Goal: Obtain resource: Obtain resource

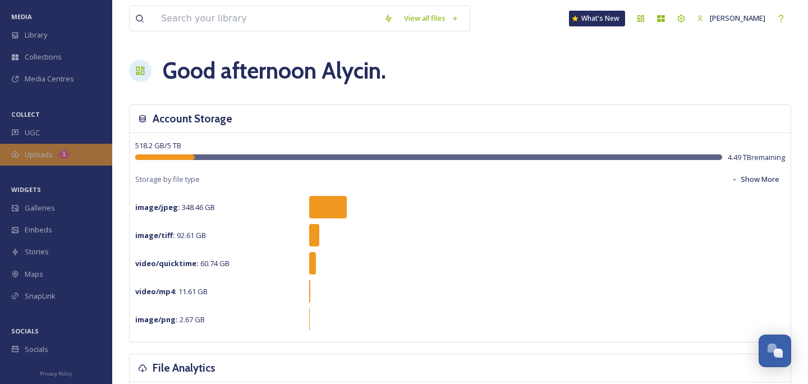
scroll to position [45, 0]
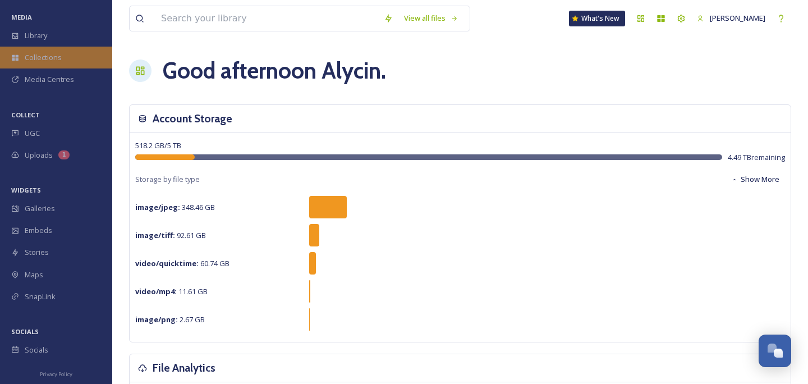
click at [49, 56] on span "Collections" at bounding box center [43, 57] width 37 height 11
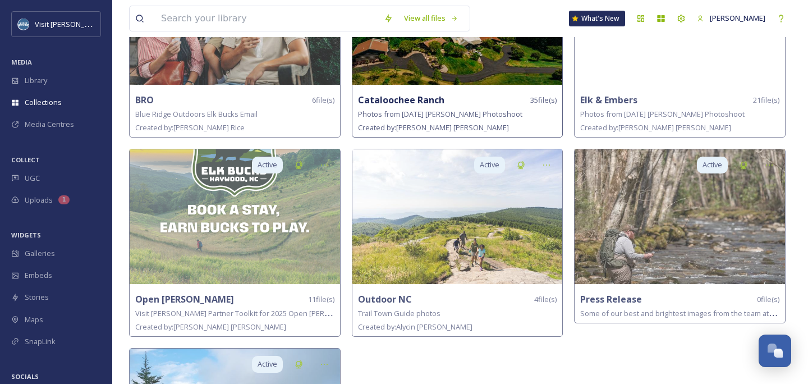
scroll to position [192, 0]
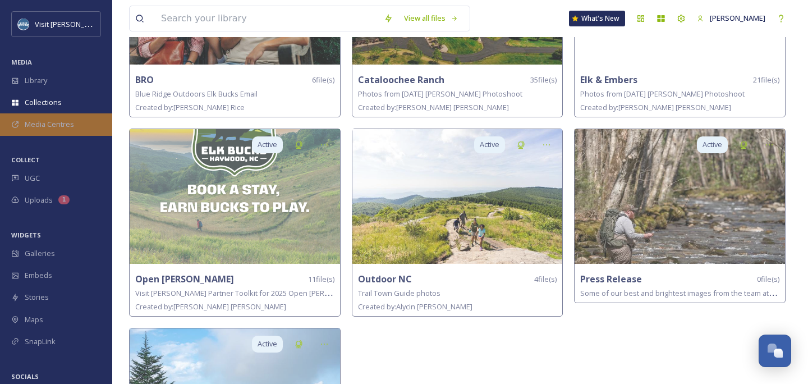
click at [30, 124] on span "Media Centres" at bounding box center [49, 124] width 49 height 11
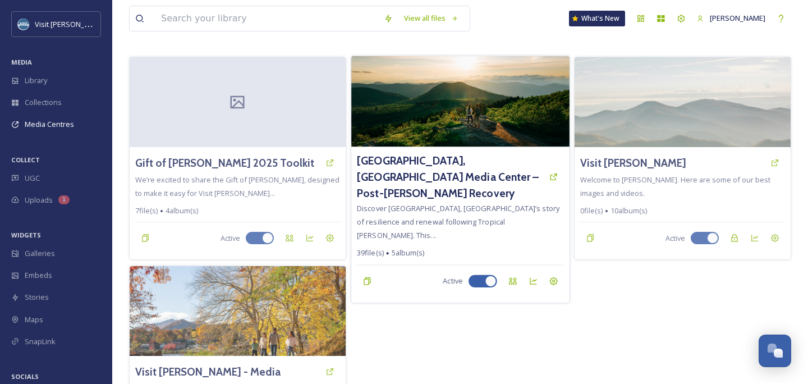
scroll to position [48, 0]
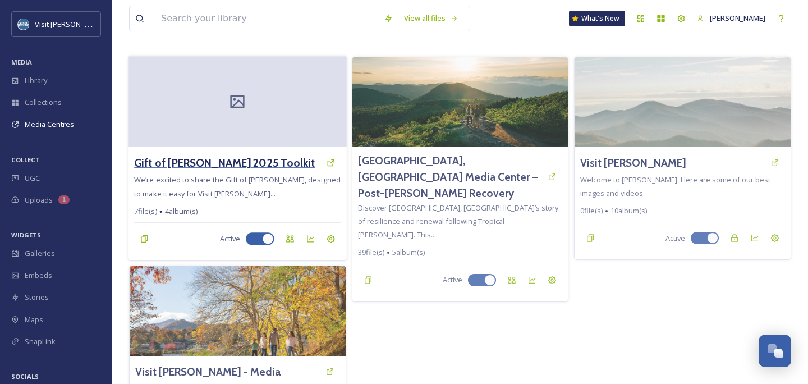
click at [204, 159] on h3 "Gift of [PERSON_NAME] 2025 Toolkit" at bounding box center [224, 163] width 181 height 16
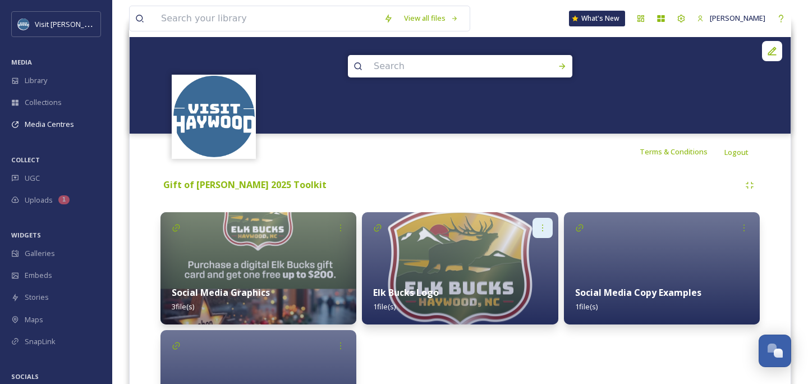
scroll to position [98, 0]
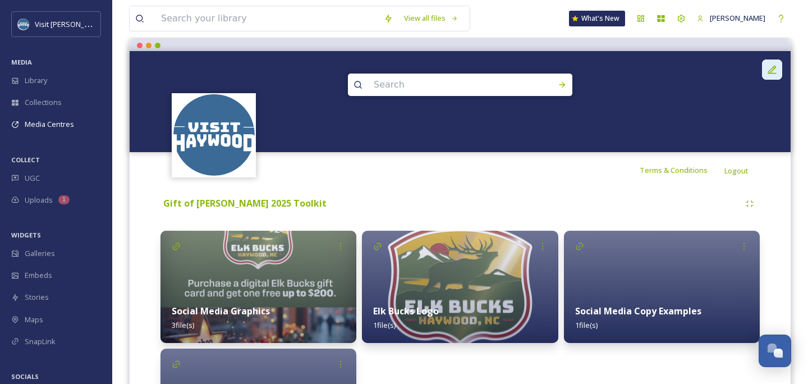
click at [765, 75] on div at bounding box center [772, 69] width 20 height 20
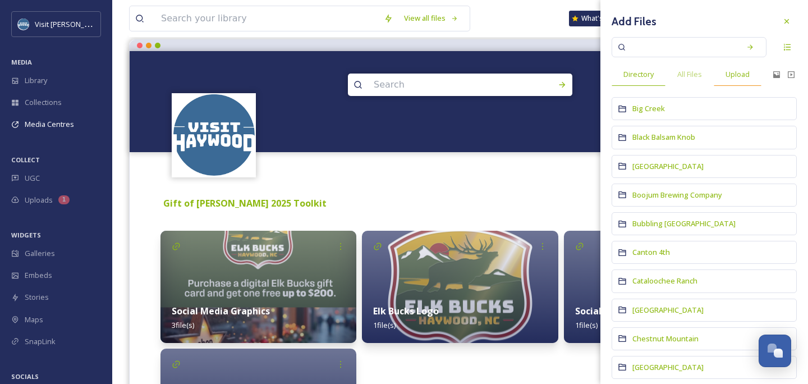
click at [737, 77] on span "Upload" at bounding box center [737, 74] width 24 height 11
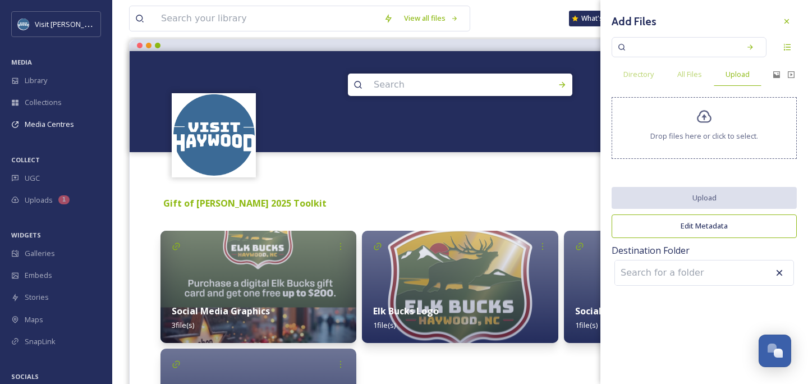
click at [712, 125] on icon at bounding box center [704, 117] width 16 height 16
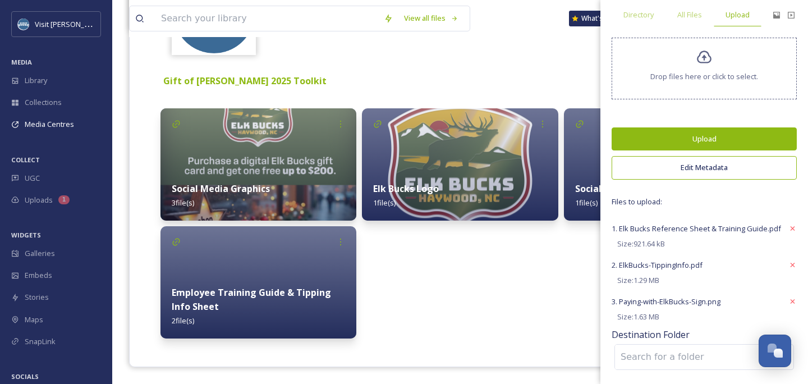
scroll to position [220, 0]
click at [697, 137] on button "Upload" at bounding box center [703, 138] width 185 height 23
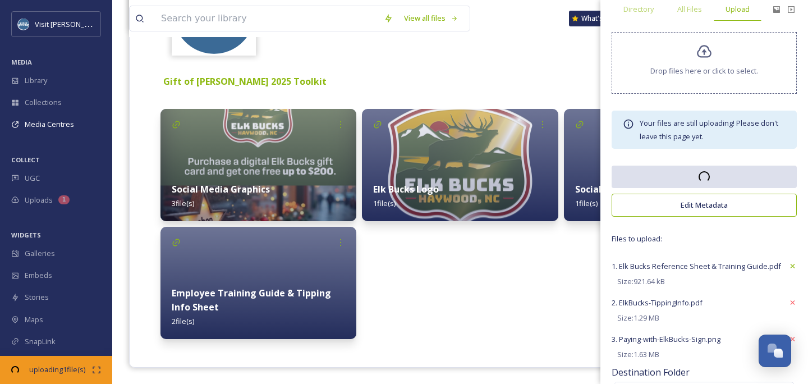
click at [789, 270] on icon at bounding box center [792, 265] width 8 height 9
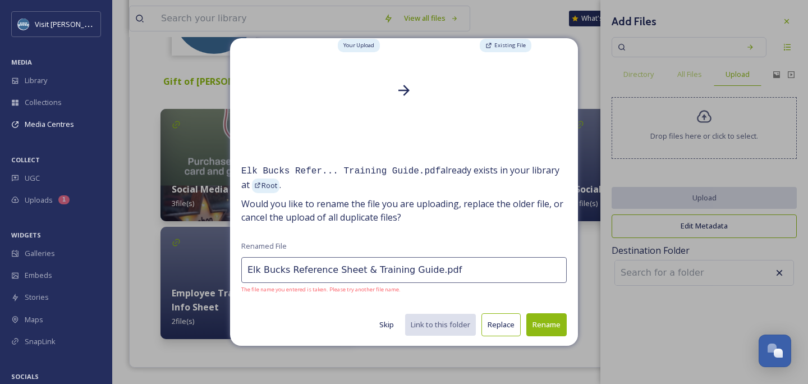
scroll to position [58, 0]
click at [390, 322] on button "Skip" at bounding box center [386, 325] width 26 height 22
type input "ElkBucks-TippingInfo.pdf"
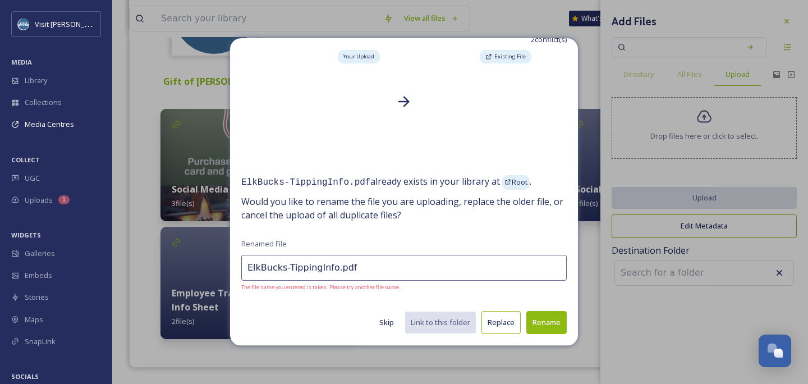
scroll to position [45, 0]
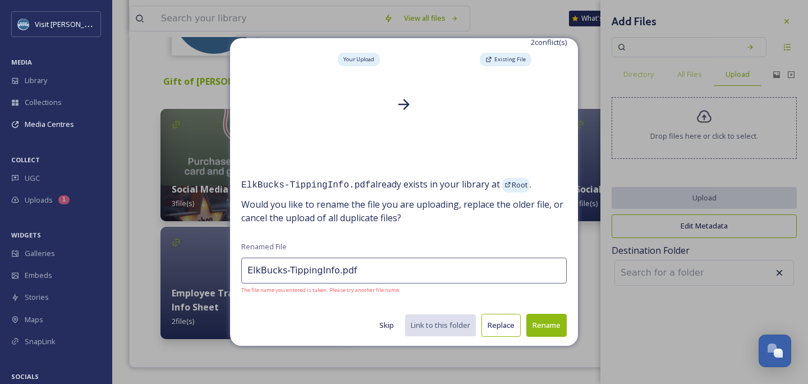
click at [385, 321] on button "Skip" at bounding box center [386, 325] width 26 height 22
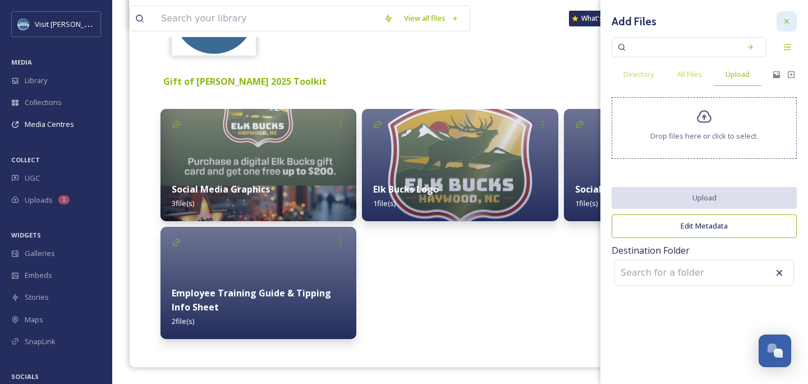
click at [785, 18] on icon at bounding box center [786, 21] width 9 height 9
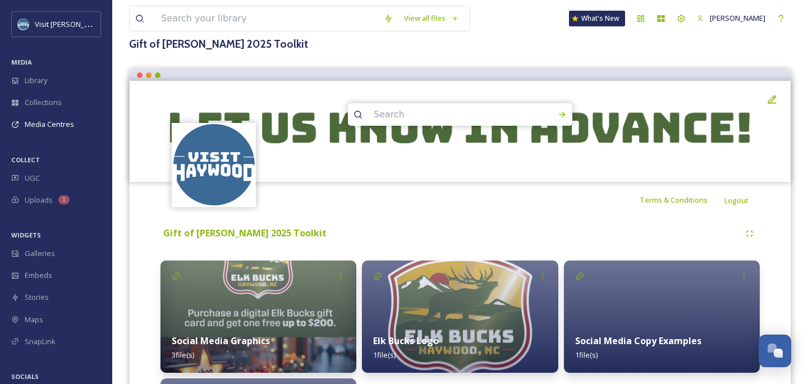
scroll to position [68, 0]
click at [721, 98] on img at bounding box center [460, 131] width 661 height 101
click at [763, 101] on div at bounding box center [772, 99] width 20 height 20
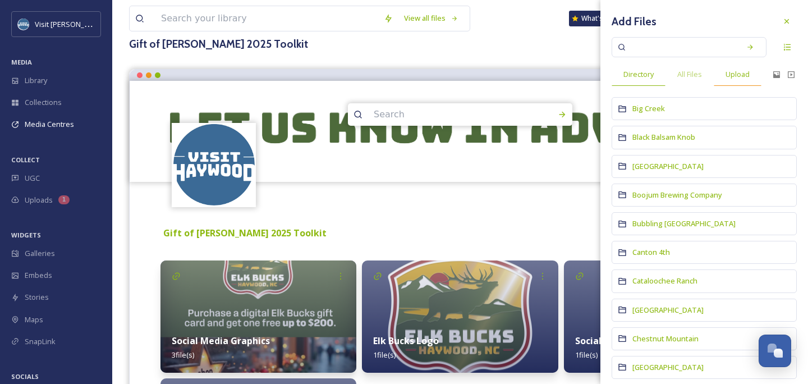
click at [730, 77] on span "Upload" at bounding box center [737, 74] width 24 height 11
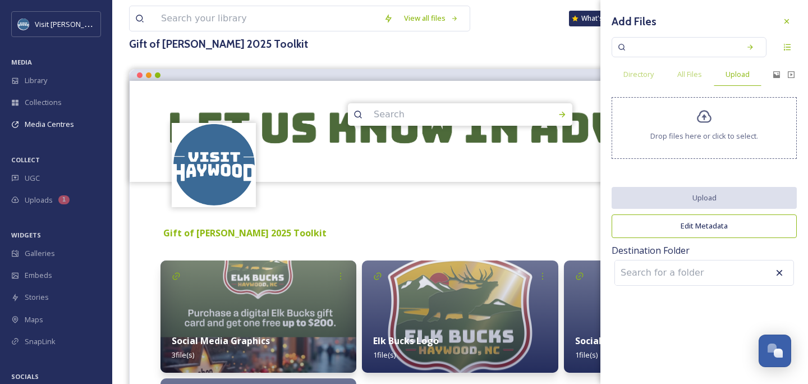
click at [719, 150] on div "Drop files here or click to select." at bounding box center [703, 128] width 185 height 62
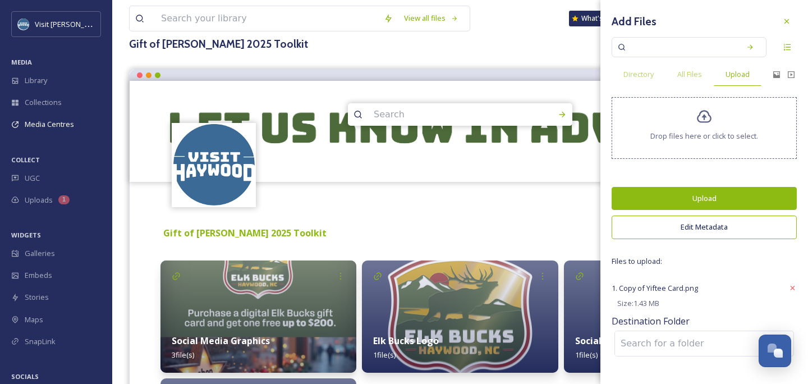
click at [662, 204] on button "Upload" at bounding box center [703, 198] width 185 height 23
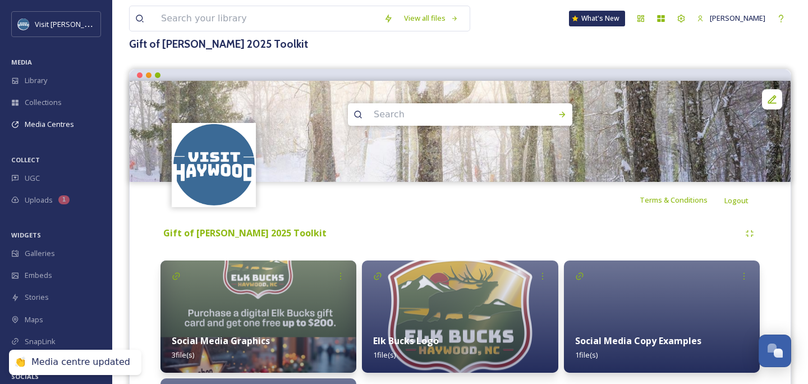
click at [437, 210] on div "Terms & Conditions Logout" at bounding box center [460, 200] width 661 height 36
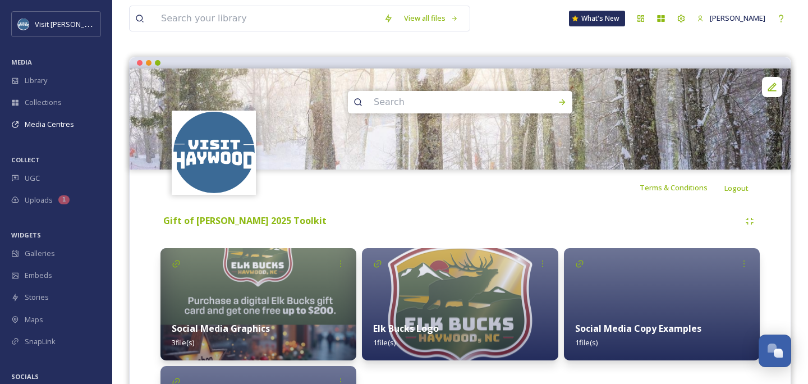
scroll to position [86, 0]
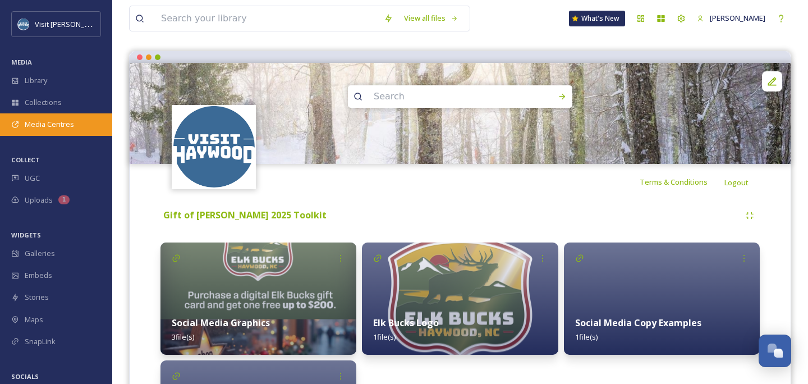
click at [76, 128] on div "Media Centres" at bounding box center [56, 124] width 112 height 22
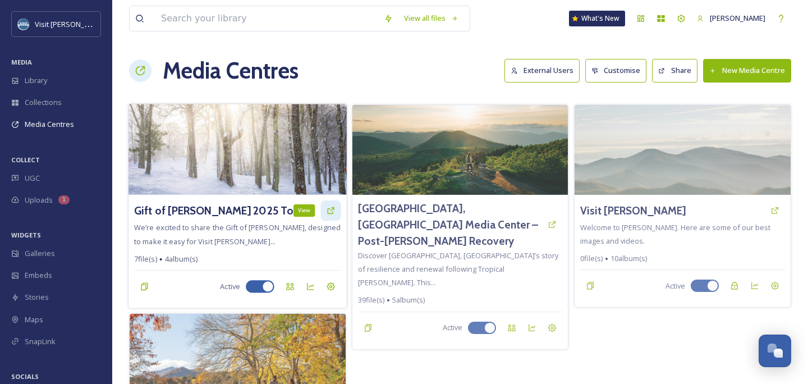
click at [326, 207] on icon at bounding box center [330, 210] width 9 height 9
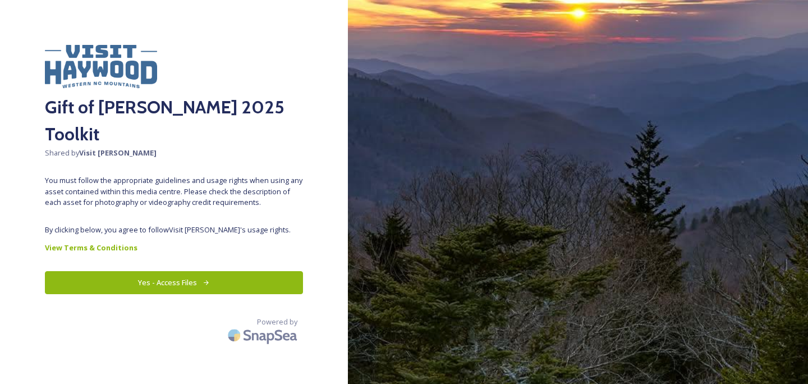
click at [163, 271] on button "Yes - Access Files" at bounding box center [174, 282] width 258 height 23
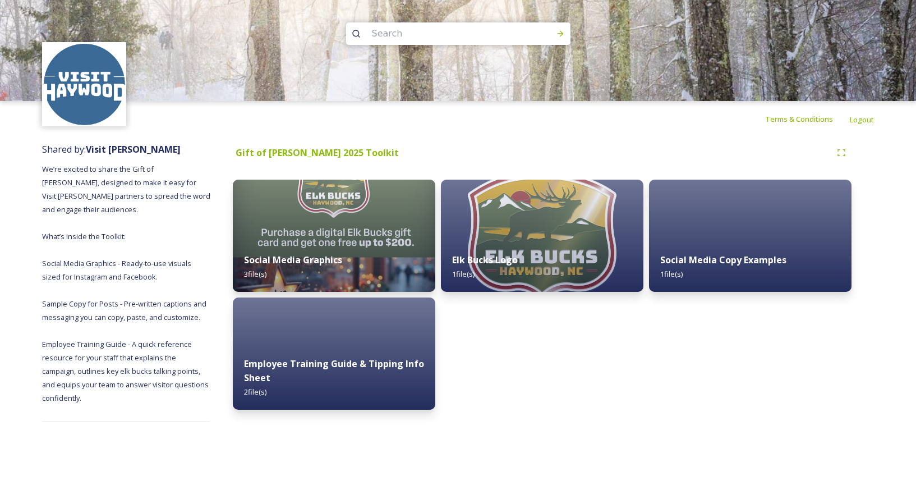
scroll to position [1, 0]
